Goal: Information Seeking & Learning: Learn about a topic

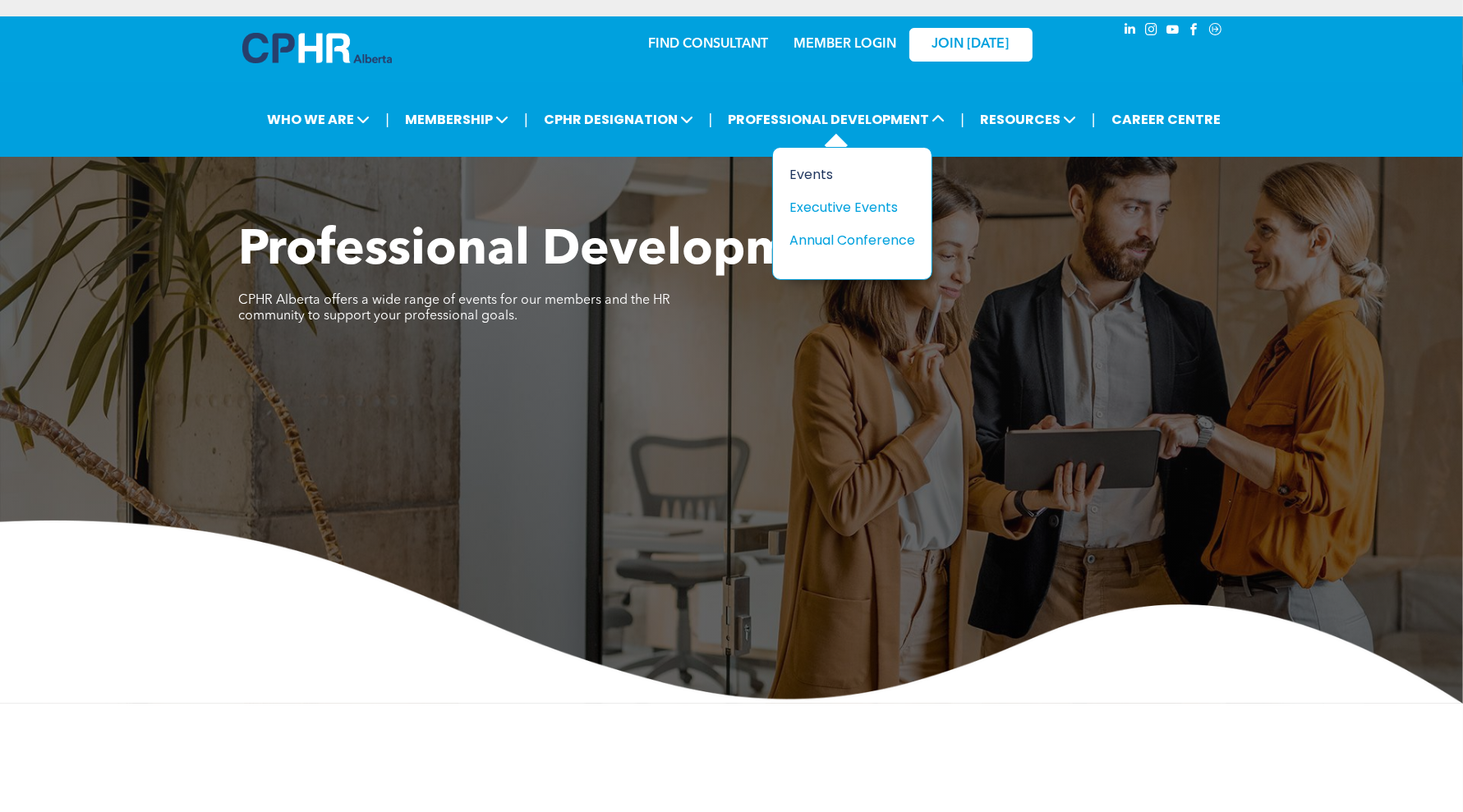
click at [868, 168] on div "Events" at bounding box center [846, 174] width 114 height 20
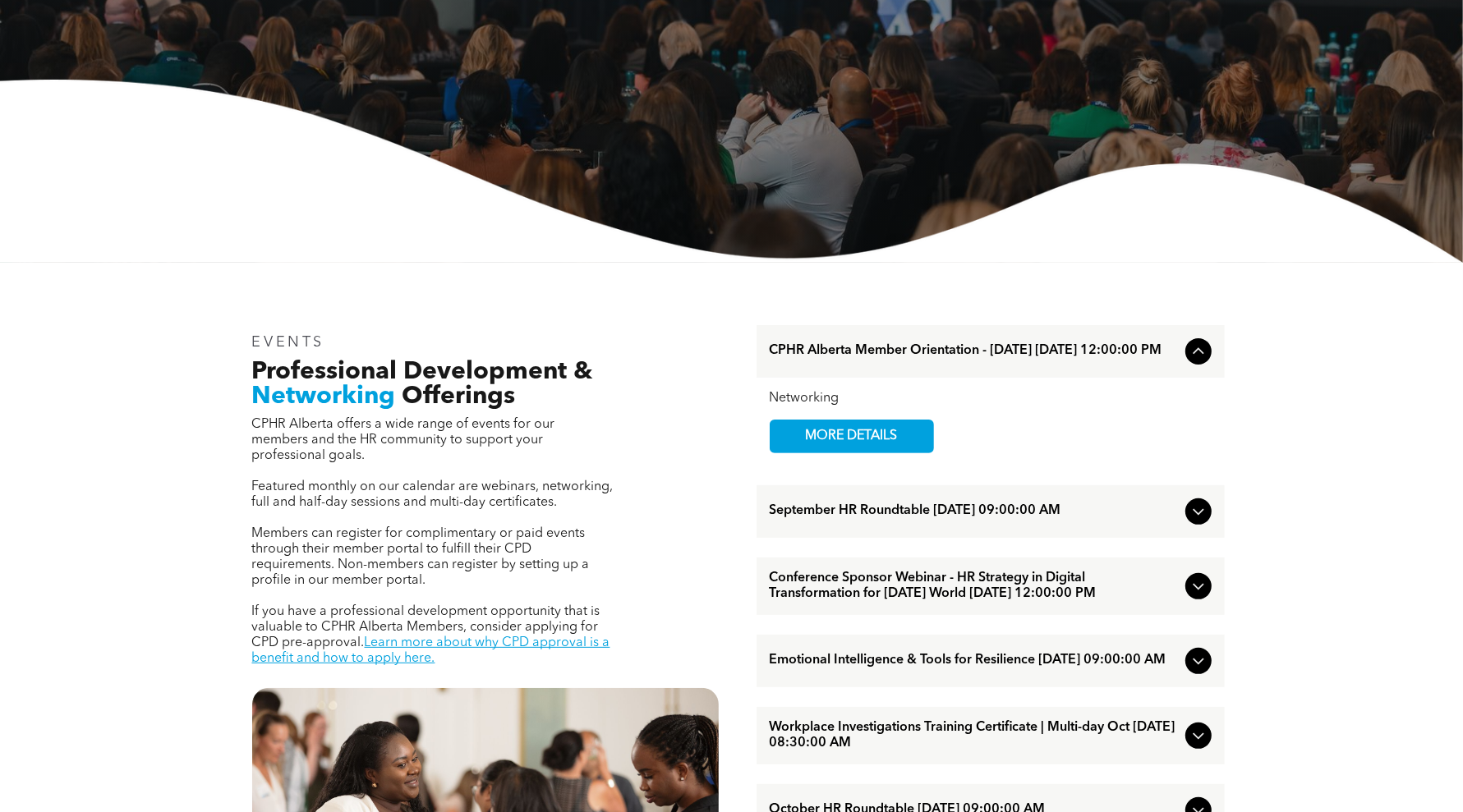
scroll to position [616, 0]
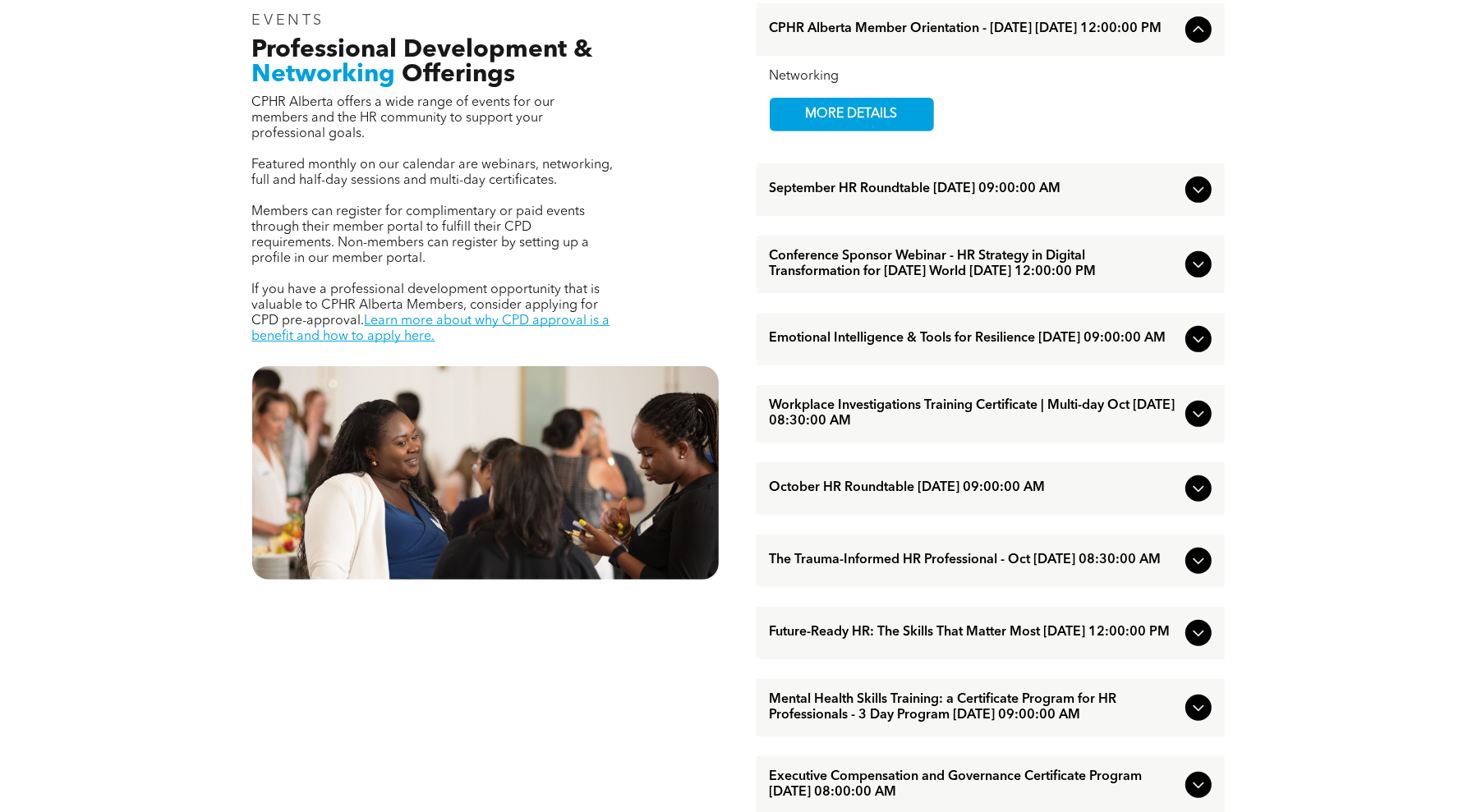
click at [688, 729] on div "EVENTS Professional Development & Networking Offerings CPHR Alberta offers a wi…" at bounding box center [485, 752] width 493 height 1523
click at [1301, 475] on div "EVENTS Professional Development & Networking Offerings CPHR Alberta offers a wi…" at bounding box center [732, 751] width 1463 height 1621
click at [1299, 262] on div "EVENTS Professional Development & Networking Offerings CPHR Alberta offers a wi…" at bounding box center [732, 751] width 1463 height 1621
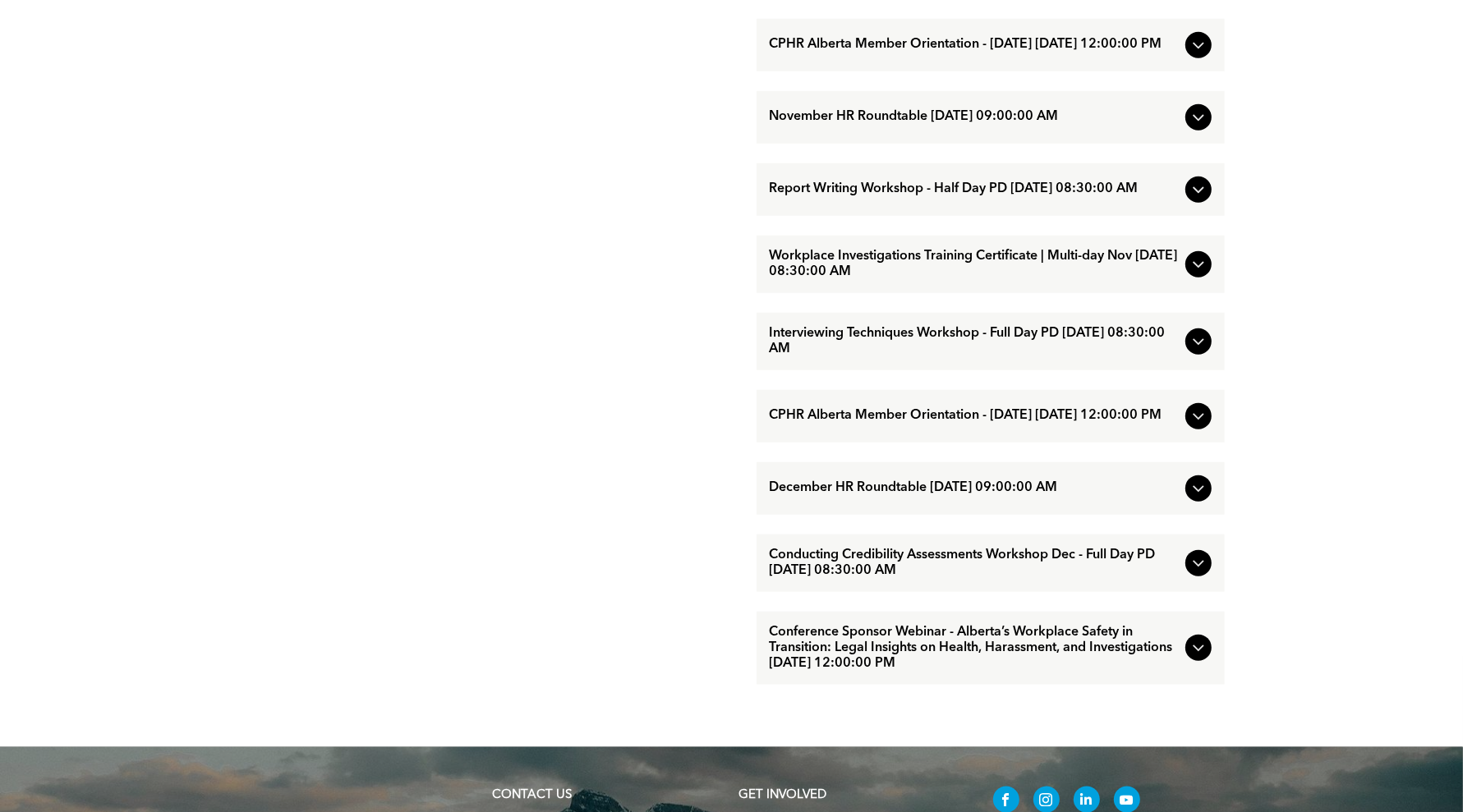
scroll to position [1642, 0]
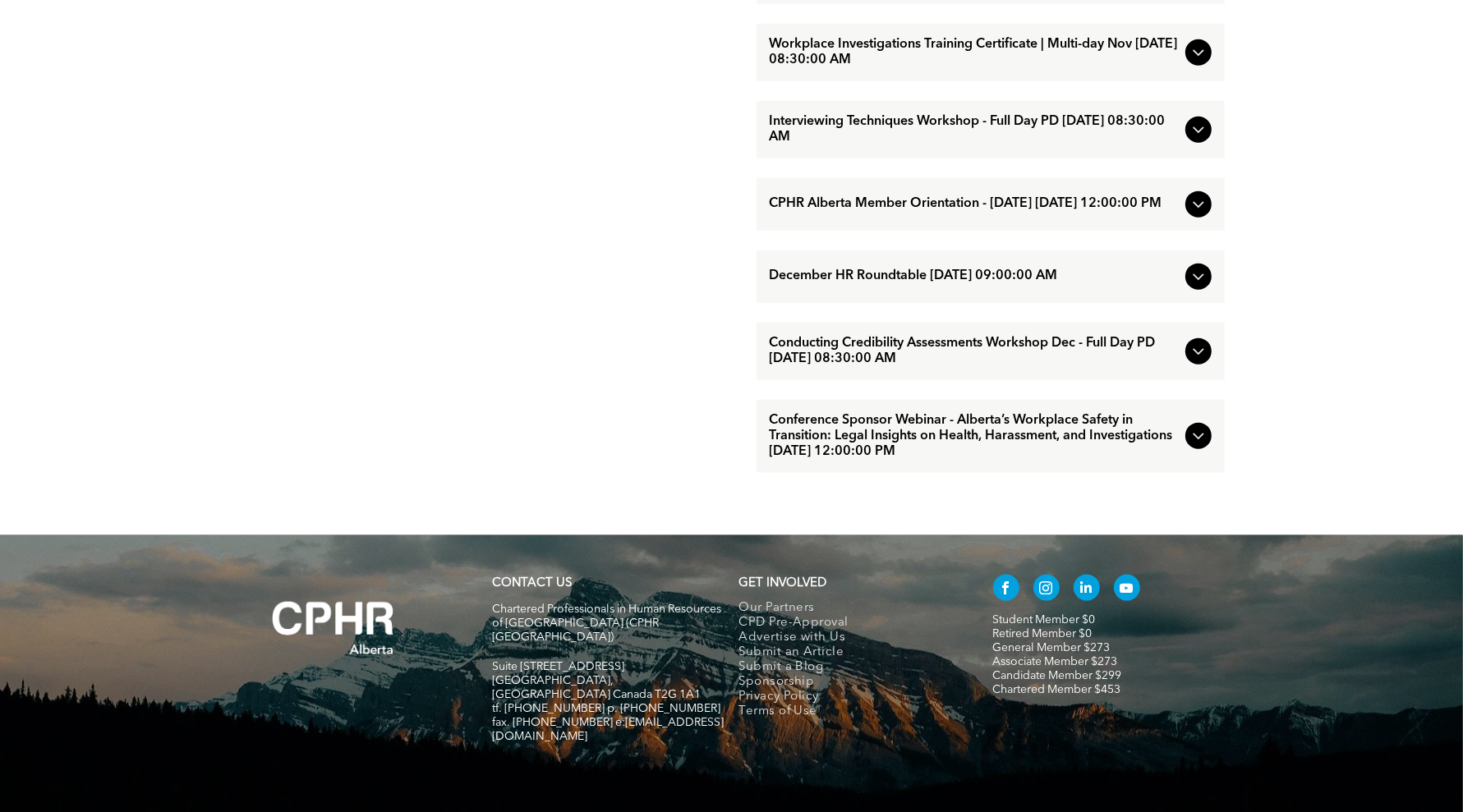
click at [953, 460] on span "Conference Sponsor Webinar - Alberta’s Workplace Safety in Transition: Legal In…" at bounding box center [973, 436] width 409 height 47
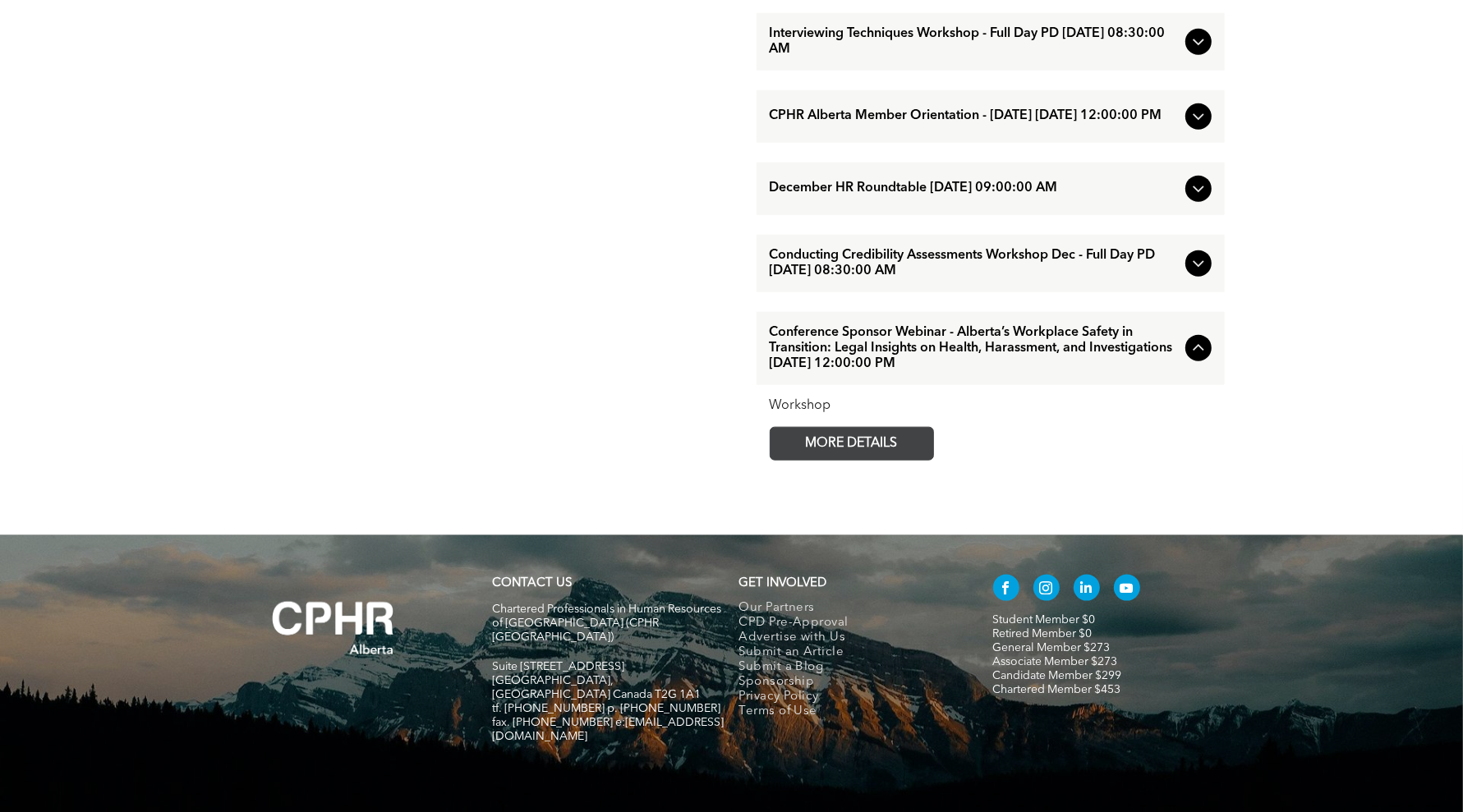
drag, startPoint x: 893, startPoint y: 483, endPoint x: 932, endPoint y: 482, distance: 39.0
click at [893, 460] on span "MORE DETAILS" at bounding box center [852, 444] width 130 height 32
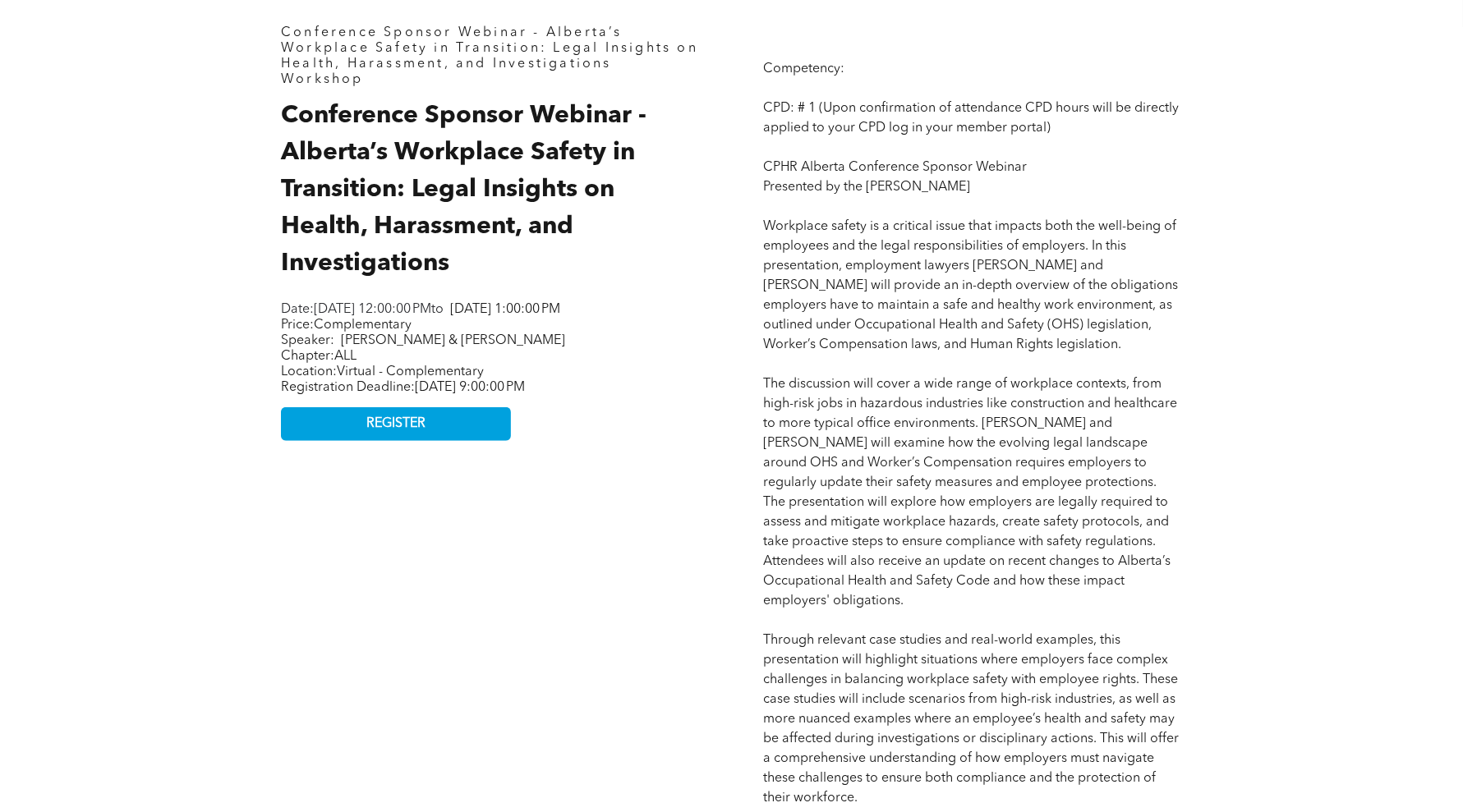
scroll to position [822, 0]
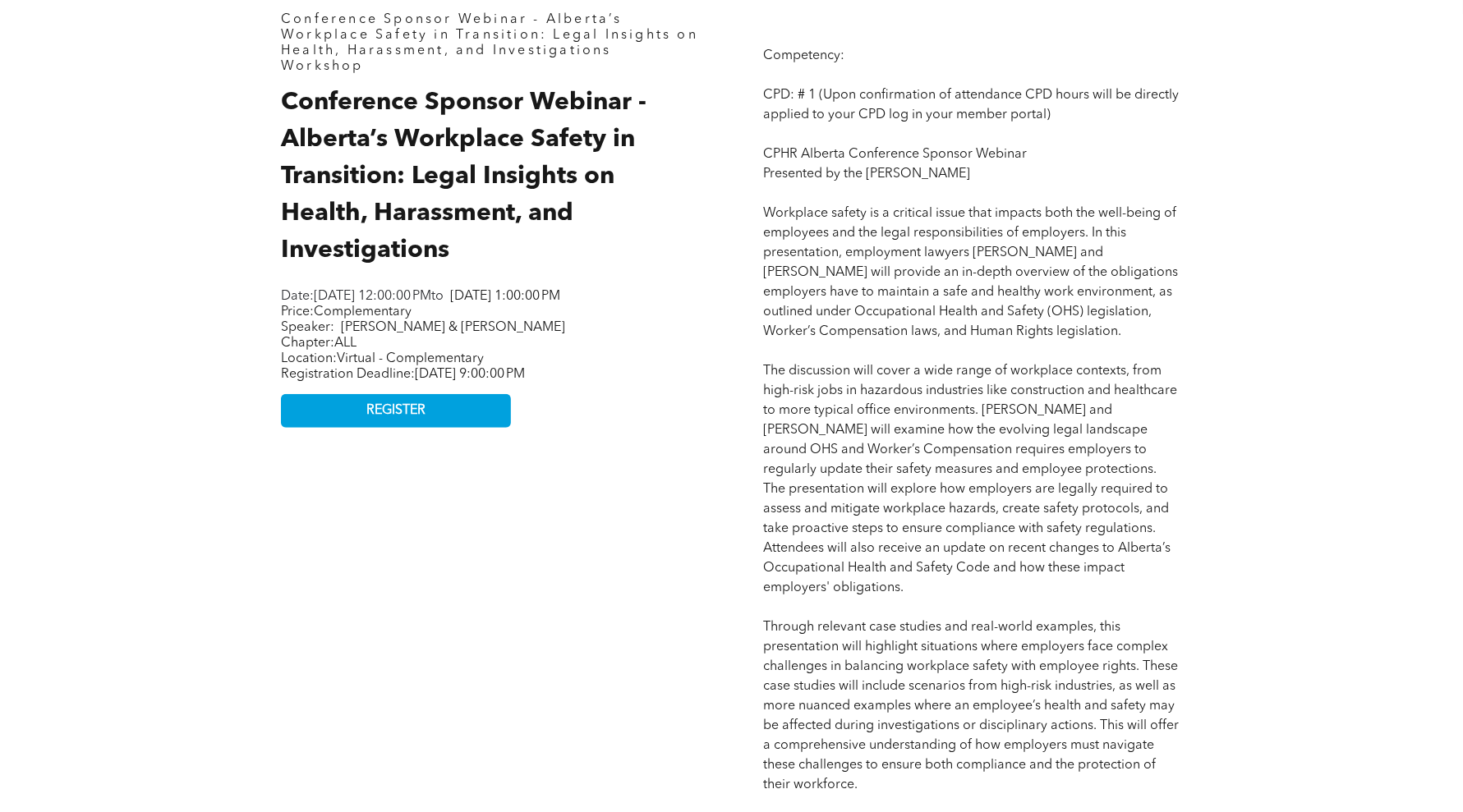
click at [625, 319] on p "Price: Complementary Speaker: [PERSON_NAME] & [PERSON_NAME]" at bounding box center [486, 321] width 411 height 31
click at [665, 425] on div "Conference Sponsor Webinar - Alberta’s Workplace Safety in Transition: Legal In…" at bounding box center [491, 748] width 445 height 1498
click at [647, 519] on div "Conference Sponsor Webinar - Alberta’s Workplace Safety in Transition: Legal In…" at bounding box center [491, 748] width 445 height 1498
click at [555, 561] on div "Conference Sponsor Webinar - Alberta’s Workplace Safety in Transition: Legal In…" at bounding box center [491, 748] width 445 height 1498
drag, startPoint x: 1276, startPoint y: 486, endPoint x: 1261, endPoint y: 432, distance: 56.0
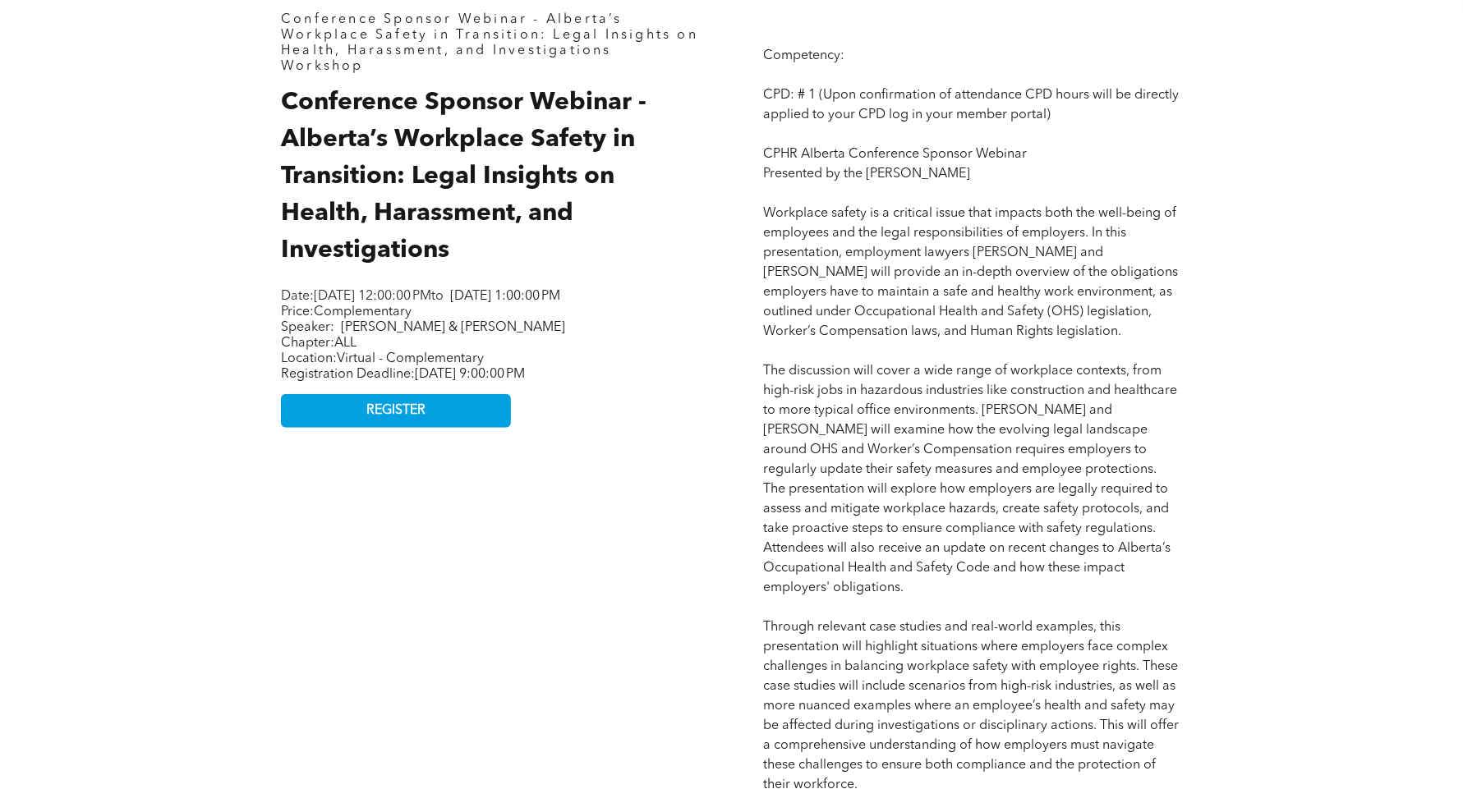
click at [1276, 484] on div "Conference Sponsor Webinar - Alberta’s Workplace Safety in Transition: Legal In…" at bounding box center [732, 748] width 1463 height 1732
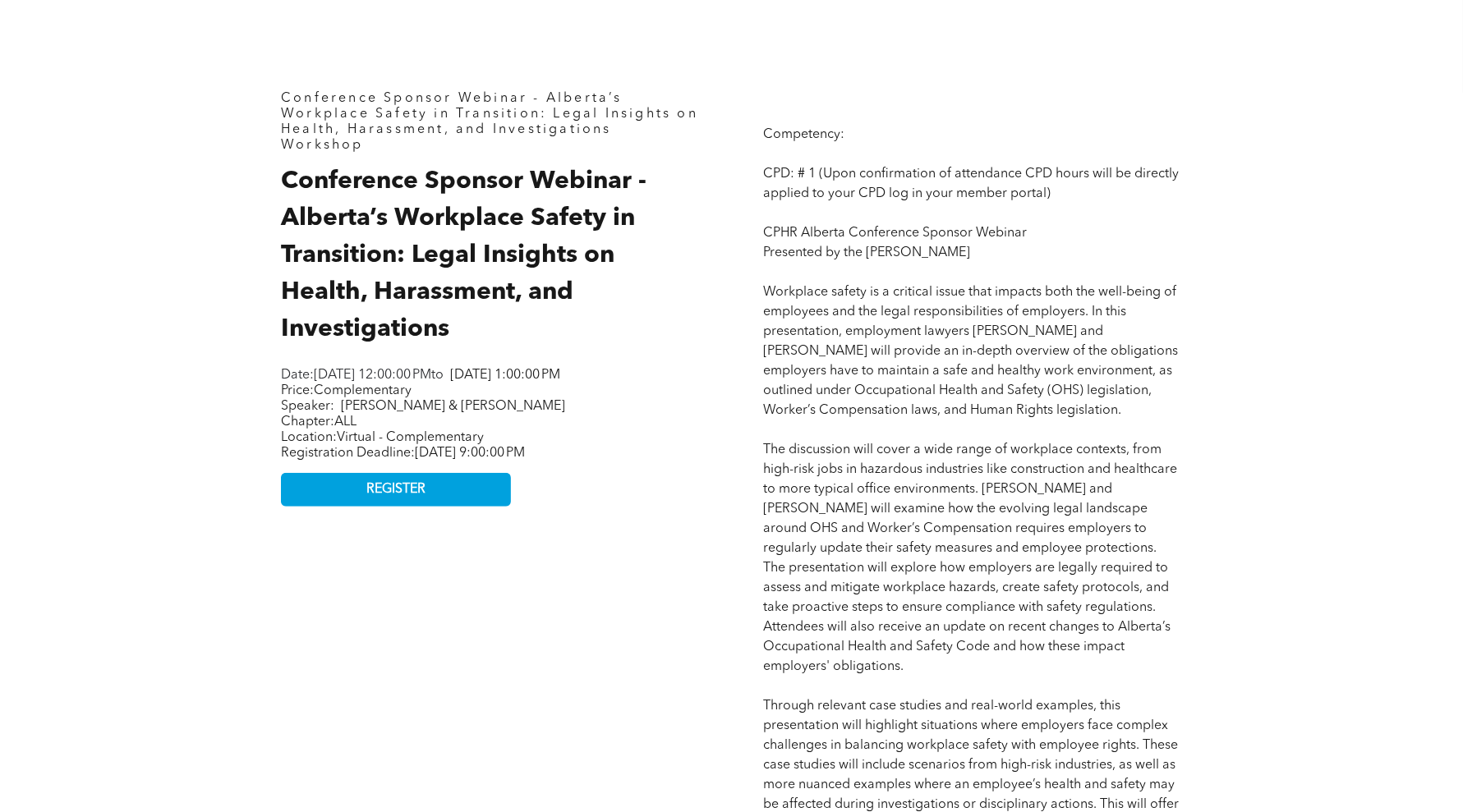
scroll to position [719, 0]
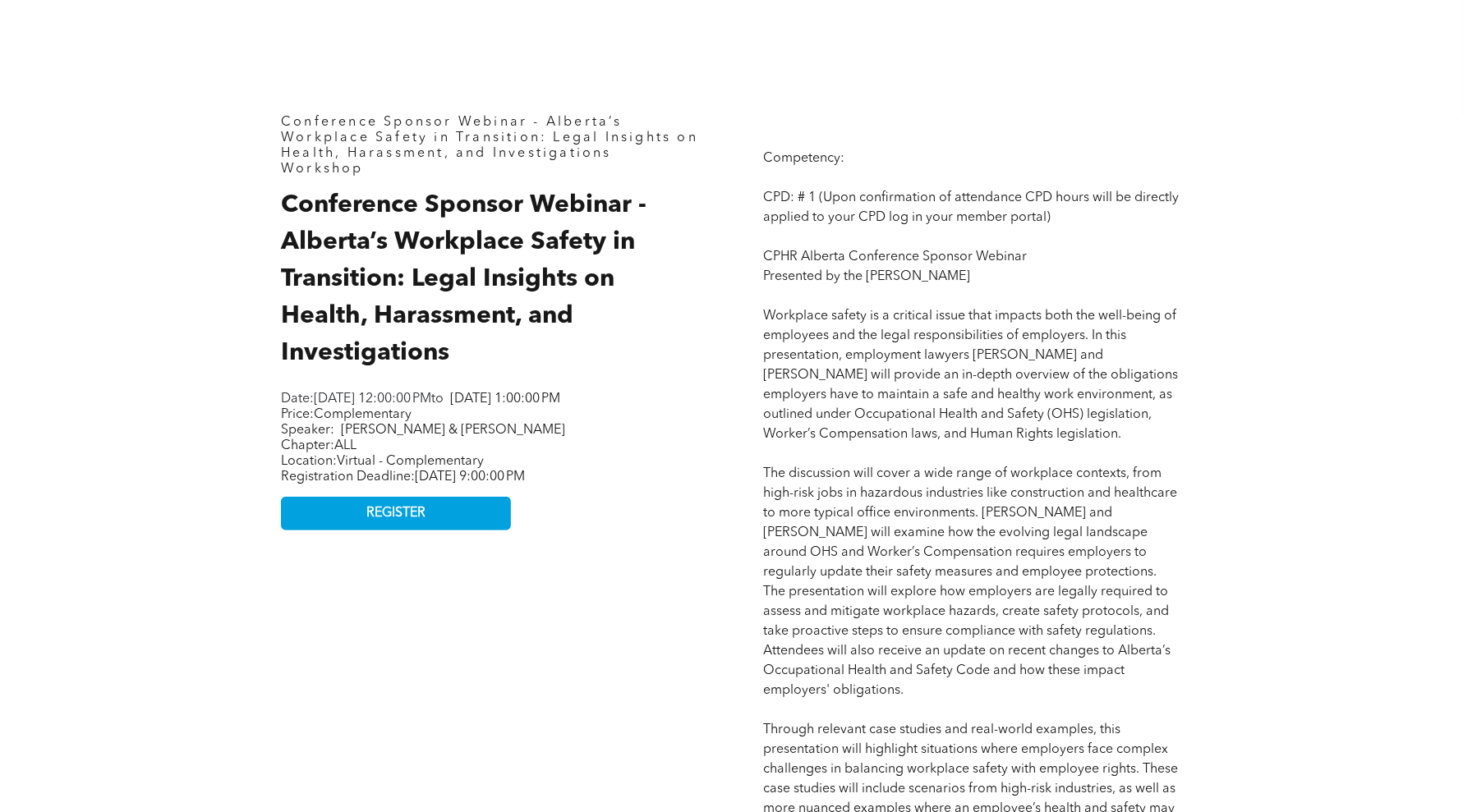
drag, startPoint x: 923, startPoint y: 273, endPoint x: 979, endPoint y: 280, distance: 56.4
drag, startPoint x: 1031, startPoint y: 285, endPoint x: 1085, endPoint y: 260, distance: 59.5
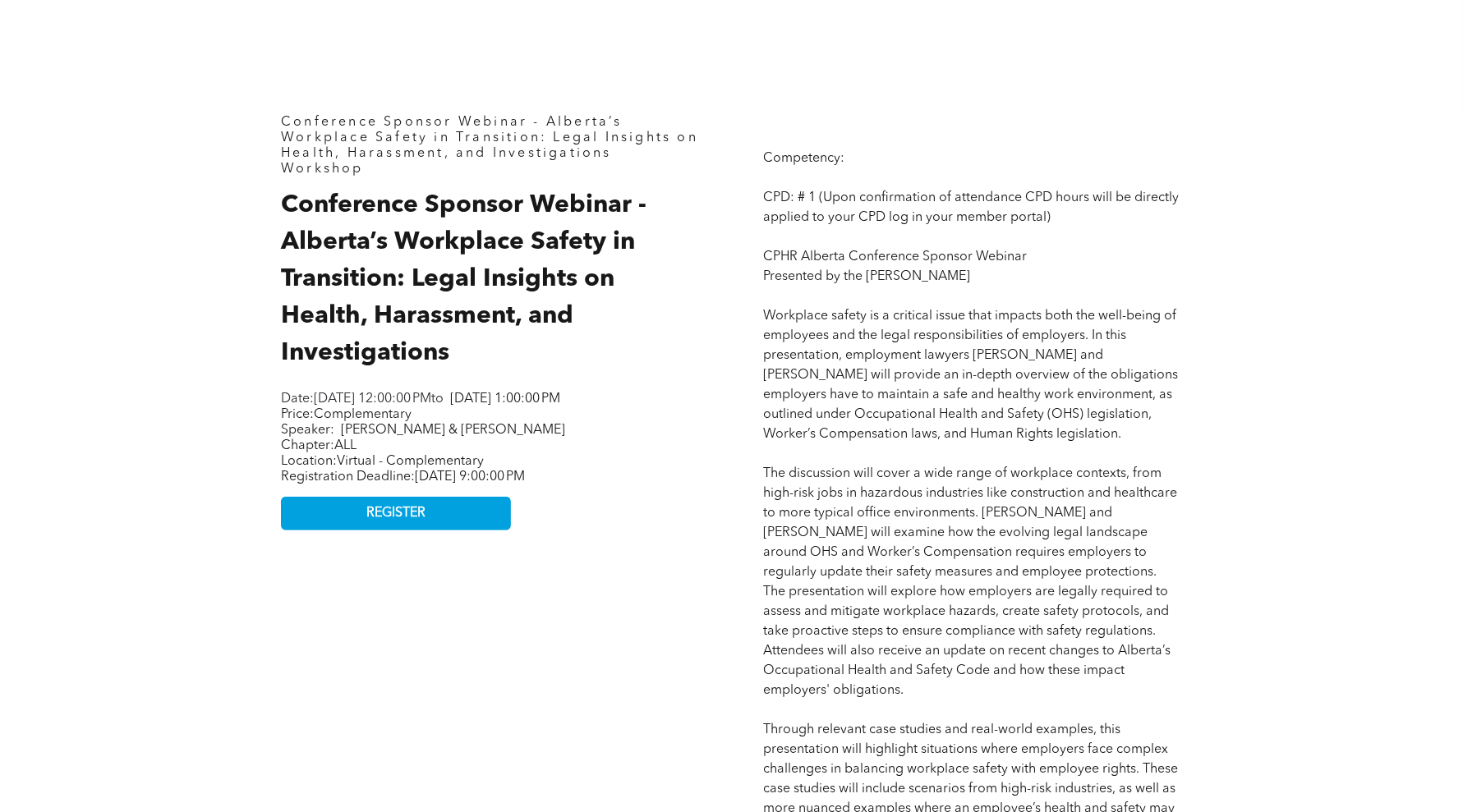
drag, startPoint x: 1325, startPoint y: 490, endPoint x: 1216, endPoint y: 556, distance: 127.4
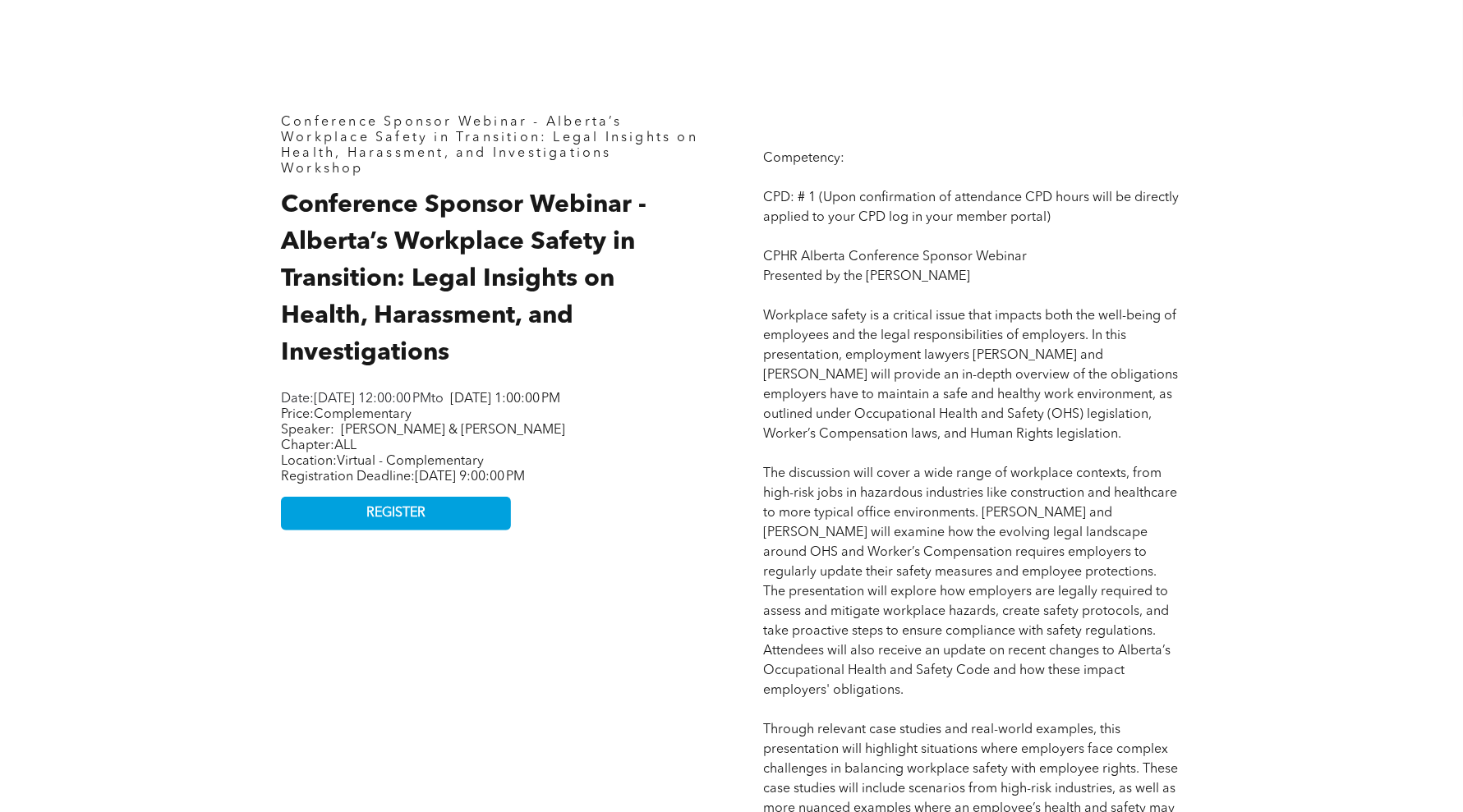
drag, startPoint x: 687, startPoint y: 588, endPoint x: 684, endPoint y: 596, distance: 8.5
